Goal: Transaction & Acquisition: Obtain resource

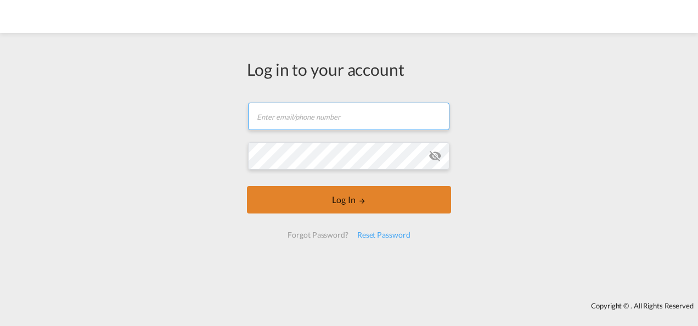
type input "[PERSON_NAME][EMAIL_ADDRESS][PERSON_NAME][DOMAIN_NAME]"
click at [357, 203] on button "Log In" at bounding box center [349, 199] width 204 height 27
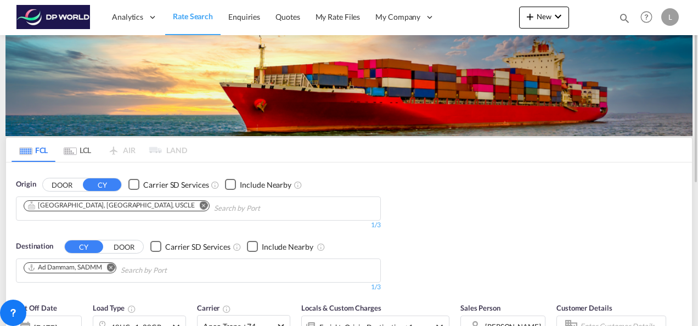
click at [200, 204] on md-icon "Remove" at bounding box center [204, 205] width 8 height 8
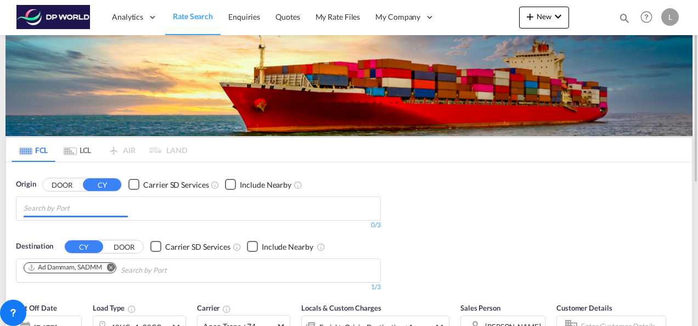
click at [91, 206] on input "Chips input." at bounding box center [76, 209] width 104 height 18
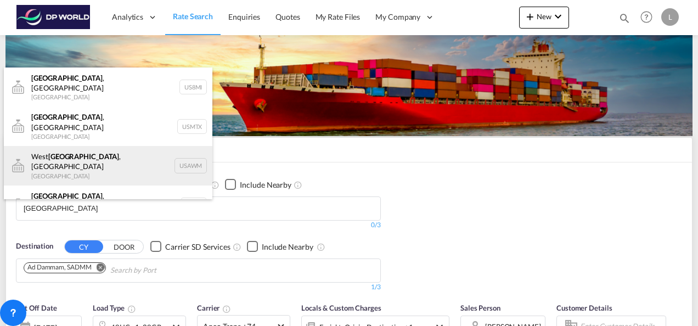
scroll to position [33, 0]
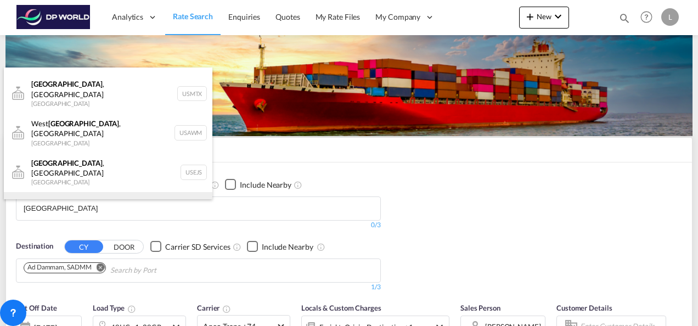
type input "[GEOGRAPHIC_DATA]"
click at [82, 192] on div "[GEOGRAPHIC_DATA] , [GEOGRAPHIC_DATA] [GEOGRAPHIC_DATA] USMEM" at bounding box center [108, 212] width 209 height 40
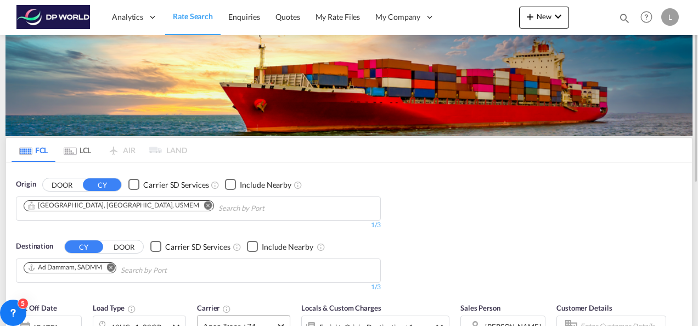
scroll to position [16, 0]
click at [110, 263] on md-icon "Remove" at bounding box center [111, 267] width 8 height 8
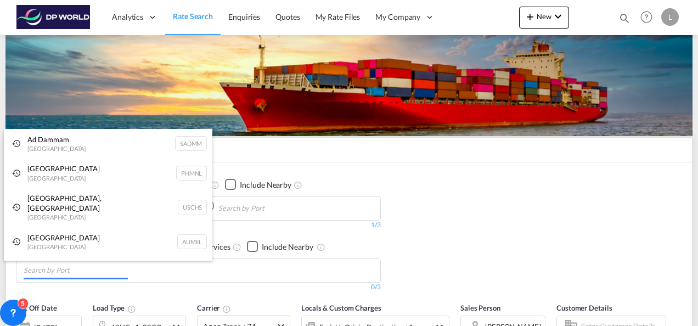
click at [91, 266] on body "Analytics Dashboard Rate Search Enquiries Quotes My Rate Files My Company" at bounding box center [349, 163] width 698 height 326
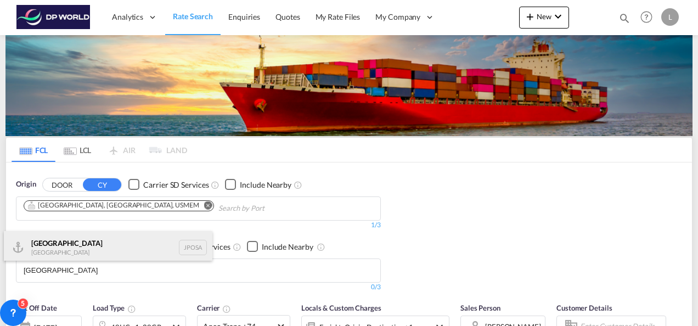
type input "[GEOGRAPHIC_DATA]"
click at [69, 245] on div "Osaka [GEOGRAPHIC_DATA] JPOSA" at bounding box center [108, 247] width 209 height 33
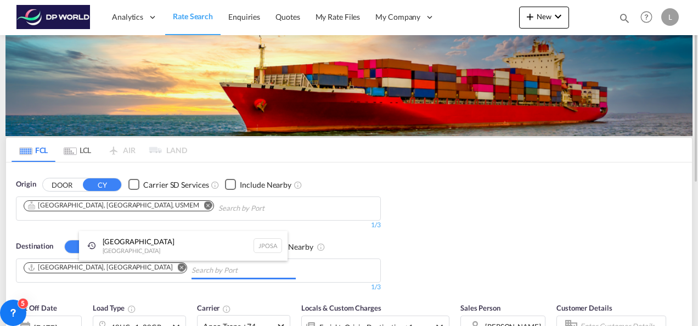
drag, startPoint x: 476, startPoint y: 238, endPoint x: 477, endPoint y: 218, distance: 19.8
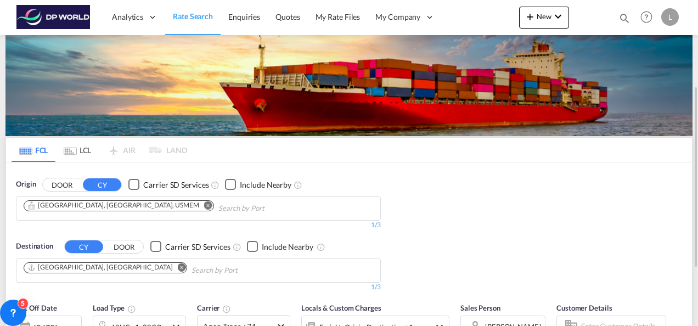
scroll to position [110, 0]
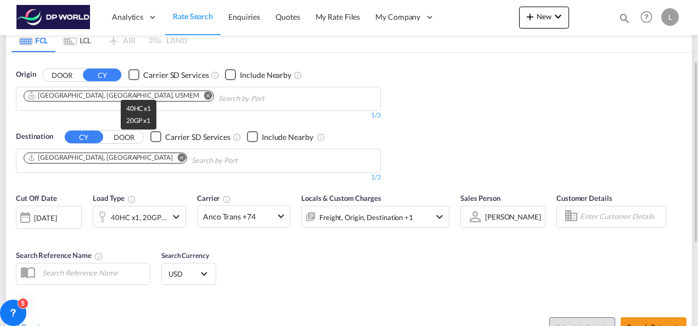
click at [142, 222] on div "40HC x1, 20GP x1" at bounding box center [139, 217] width 56 height 15
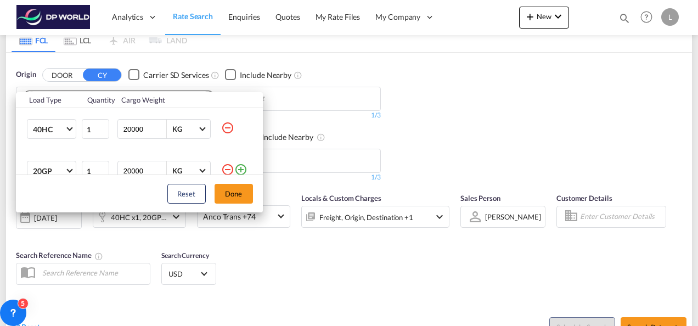
click at [222, 167] on md-icon "icon-minus-circle-outline" at bounding box center [227, 169] width 13 height 13
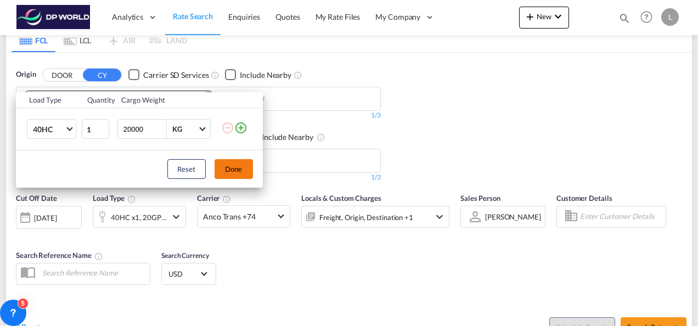
click at [229, 168] on button "Done" at bounding box center [234, 169] width 38 height 20
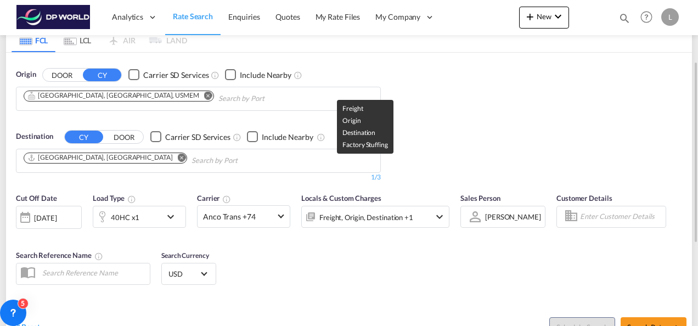
click at [354, 217] on div "Freight, Origin, Destination +1" at bounding box center [366, 217] width 94 height 15
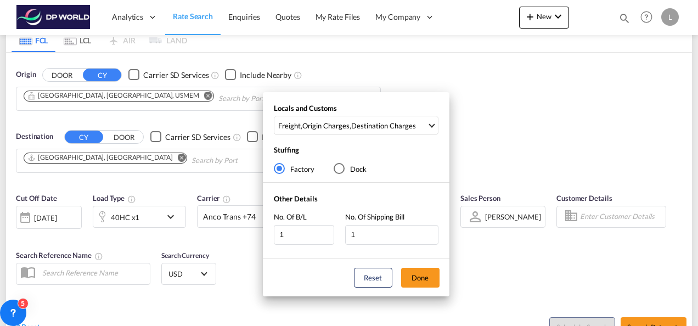
click at [527, 266] on div "Locals and Customs Freight , Origin Charges , Destination Charges Clear All Sel…" at bounding box center [349, 163] width 698 height 326
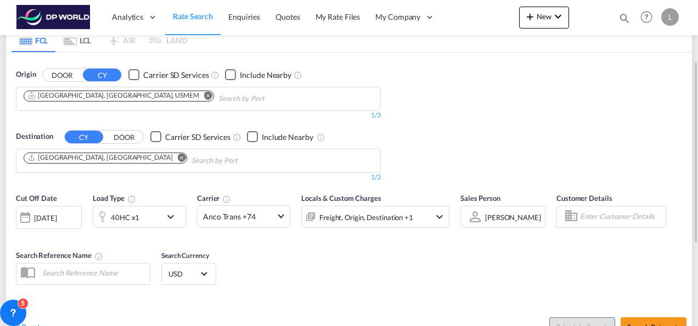
click at [492, 220] on span "[PERSON_NAME]" at bounding box center [513, 217] width 56 height 10
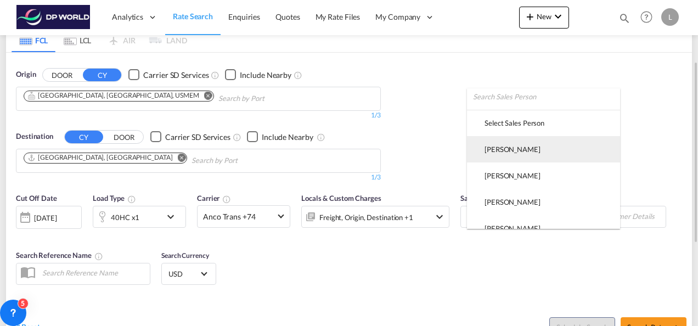
scroll to position [0, 0]
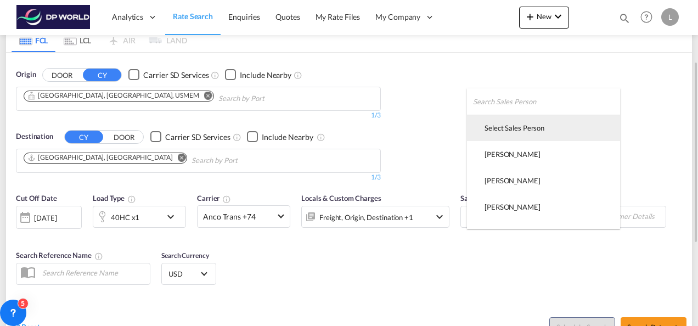
click at [510, 125] on div "Select Sales Person" at bounding box center [515, 128] width 60 height 10
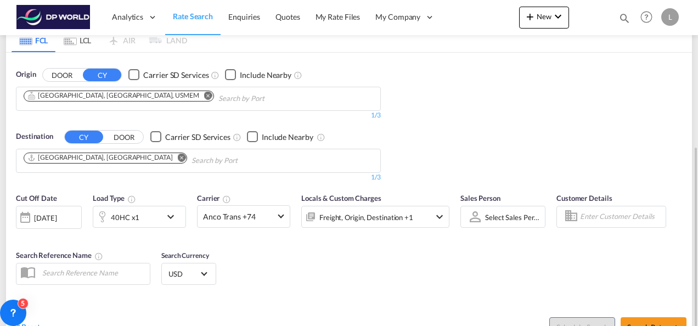
scroll to position [165, 0]
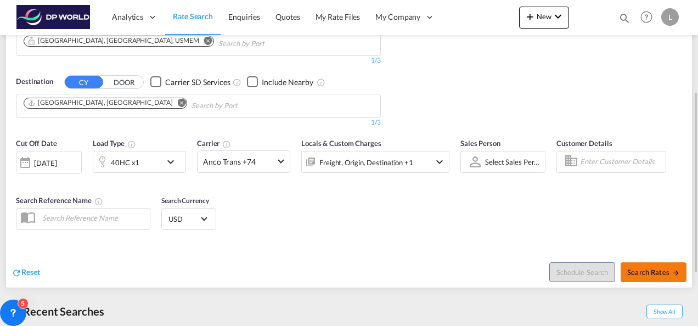
click at [652, 265] on button "Search Rates" at bounding box center [654, 272] width 66 height 20
type input "USMEM to JPOSA / [DATE]"
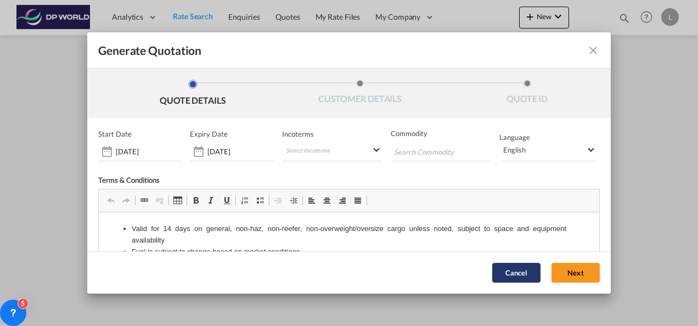
click at [496, 274] on button "Cancel" at bounding box center [516, 273] width 48 height 20
